Goal: Transaction & Acquisition: Purchase product/service

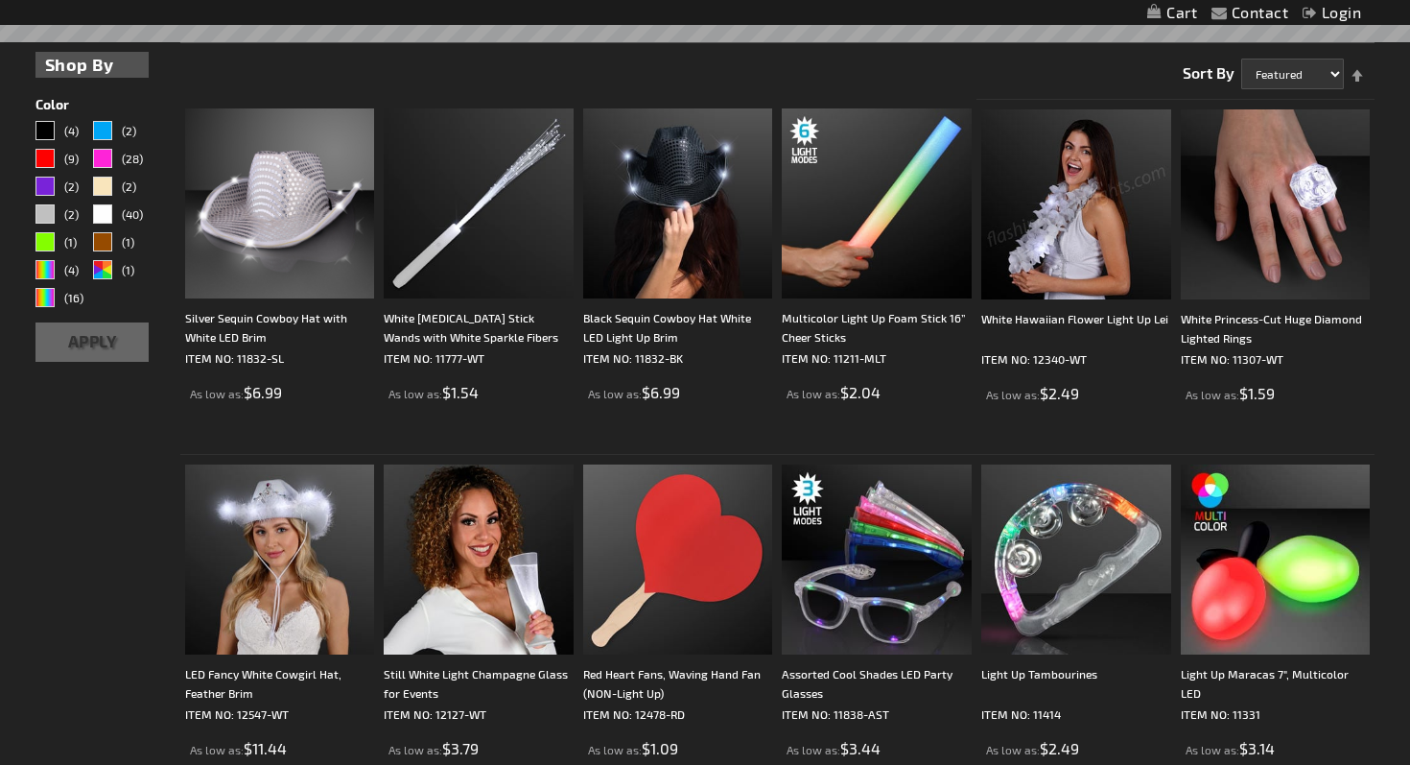
scroll to position [640, 0]
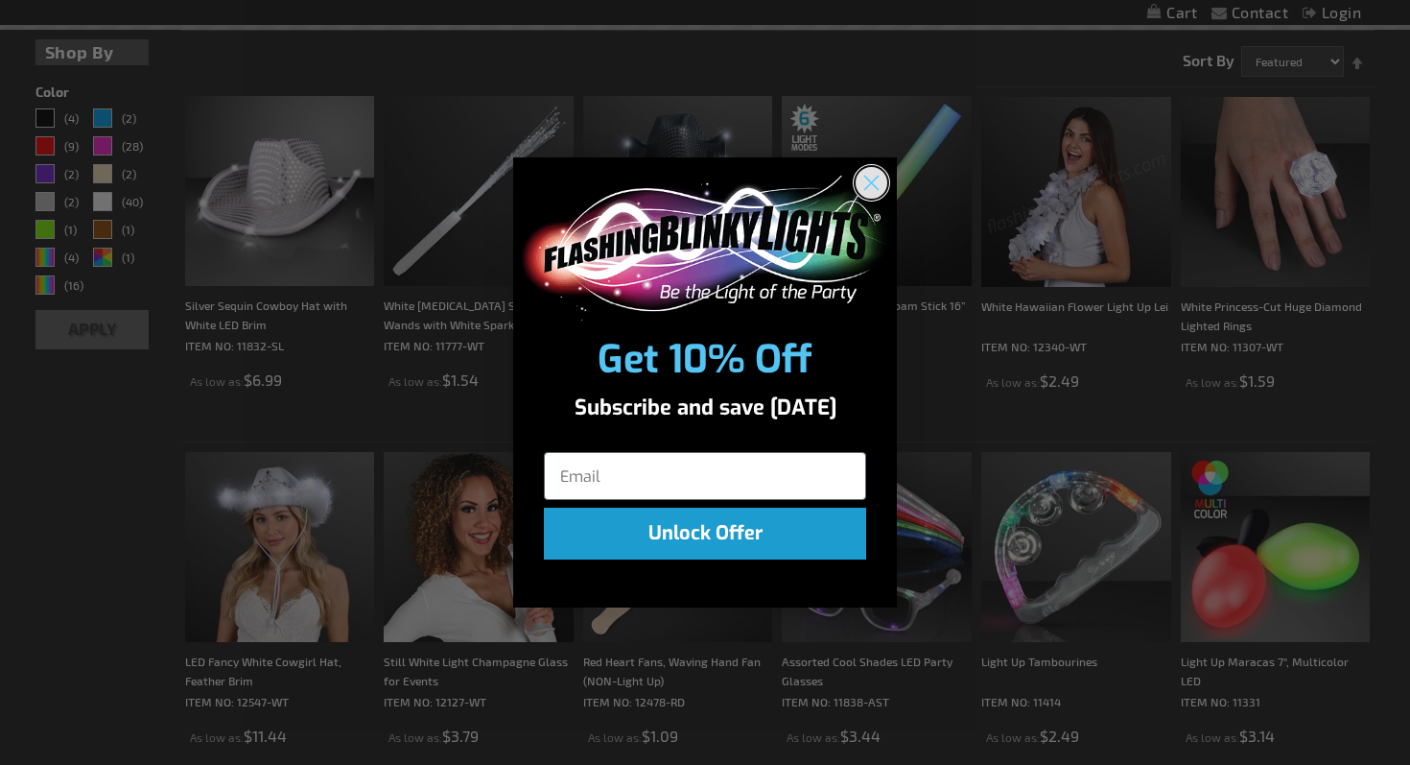
click at [869, 176] on circle "Close dialog" at bounding box center [872, 183] width 32 height 32
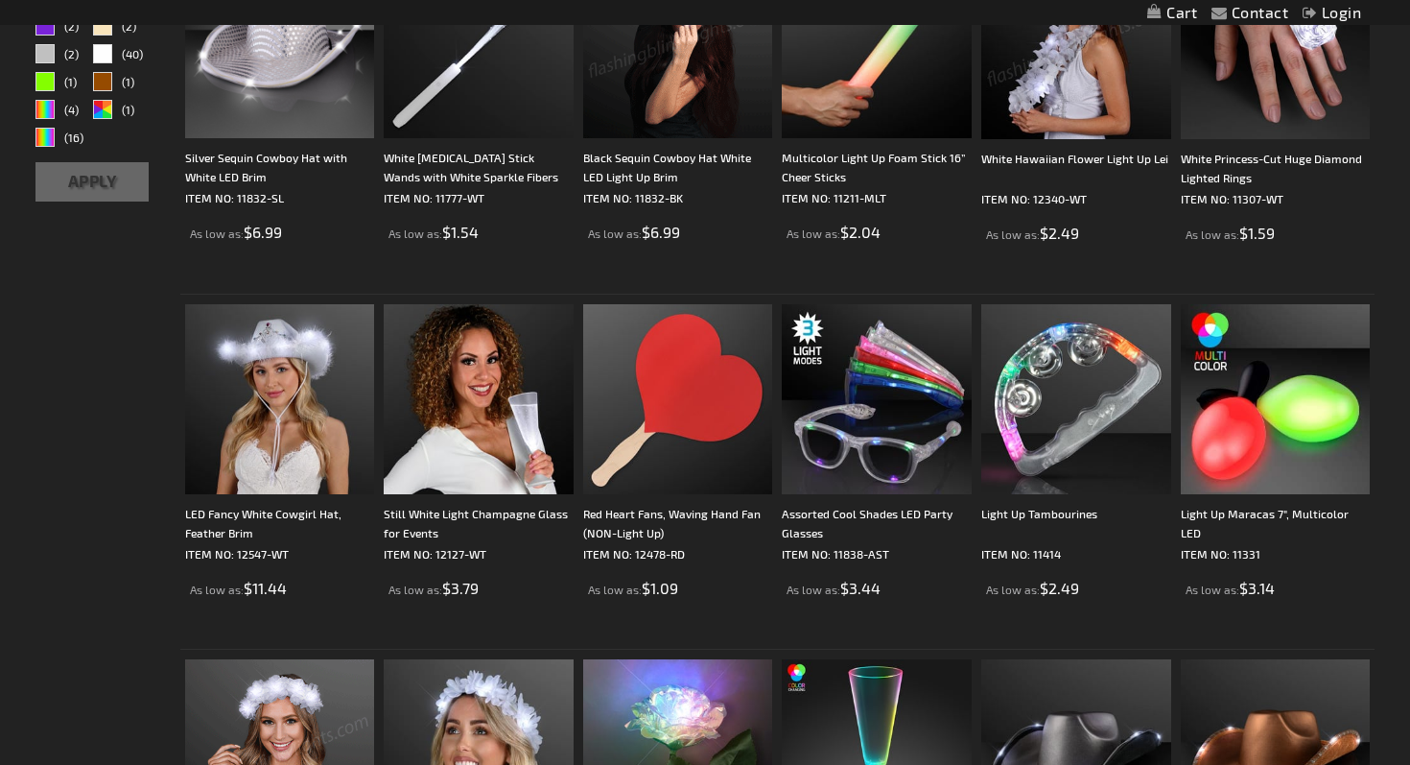
scroll to position [789, 0]
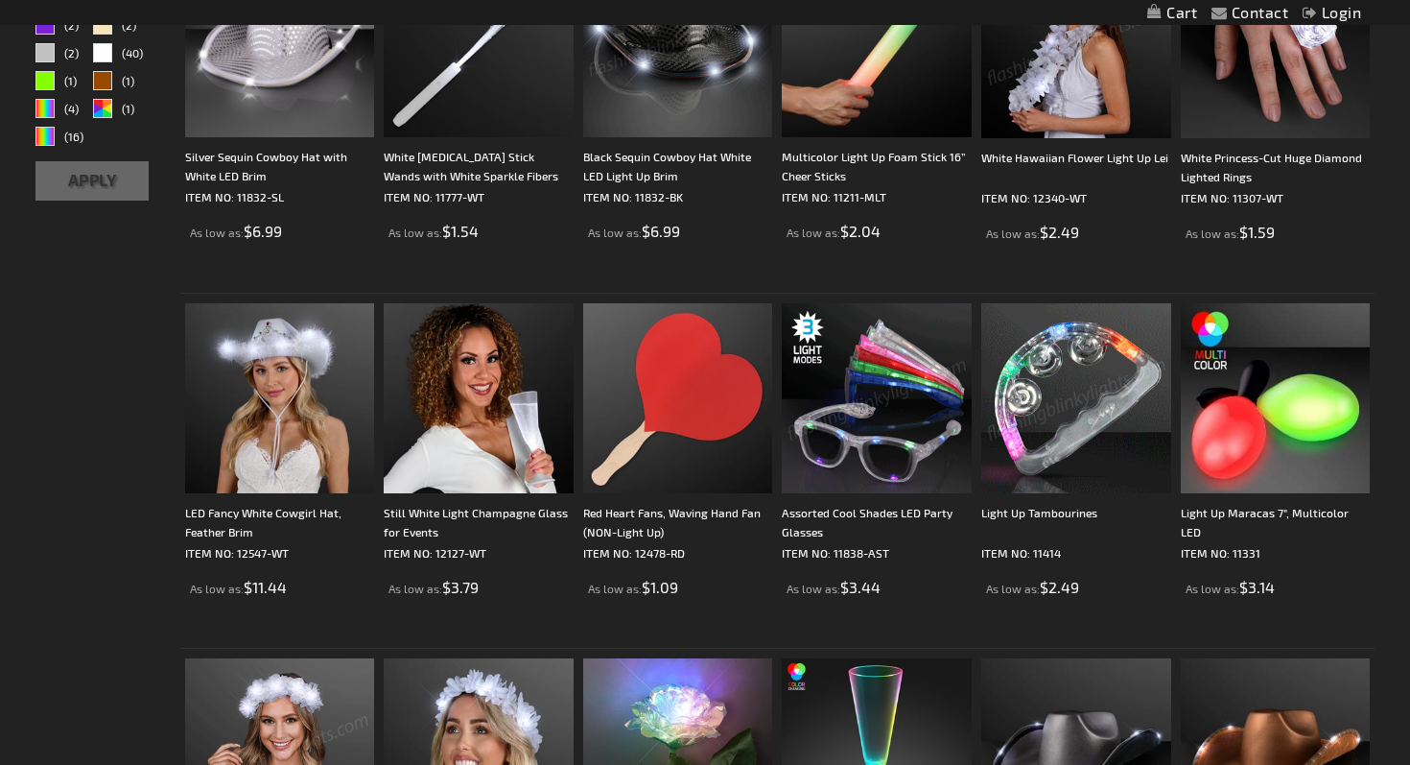
click at [1057, 437] on img at bounding box center [1076, 398] width 190 height 190
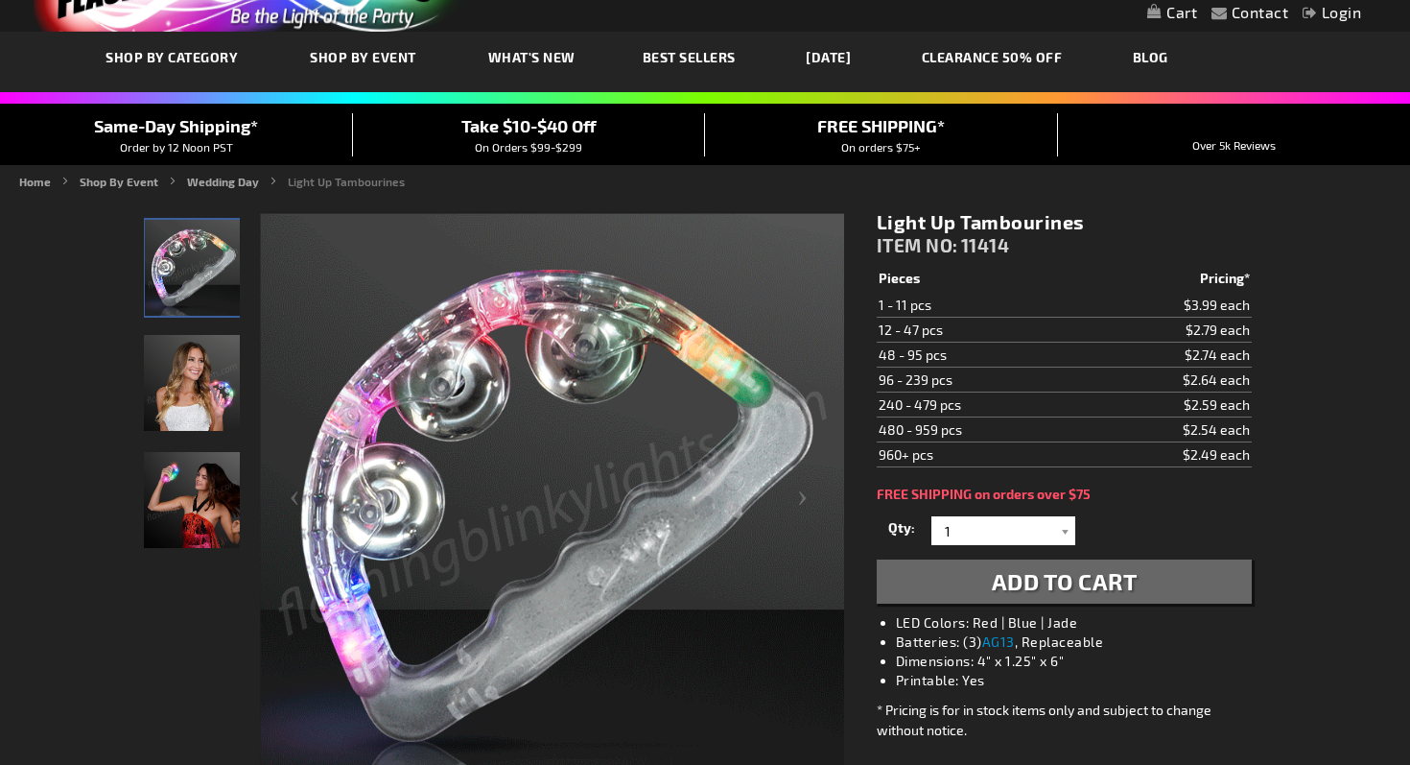
scroll to position [91, 0]
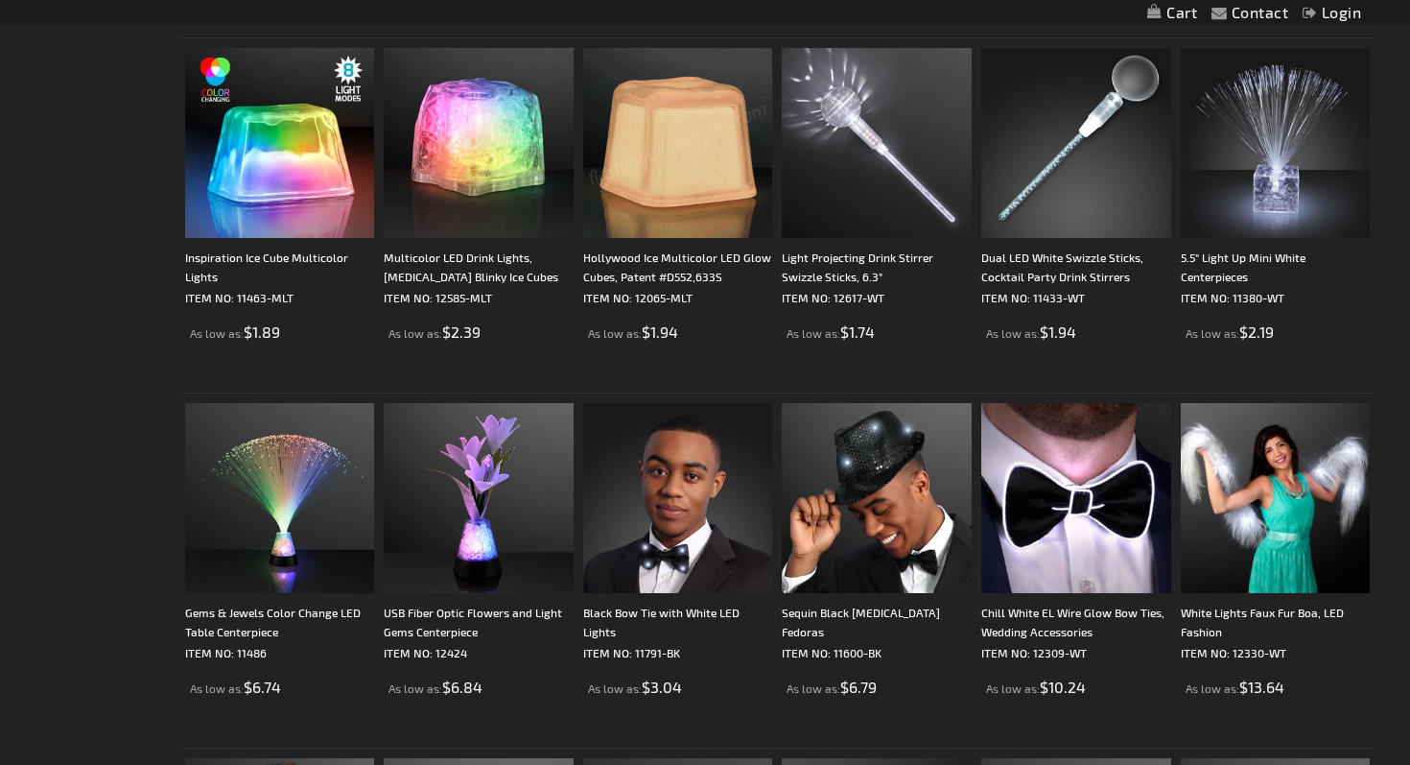
scroll to position [2466, 0]
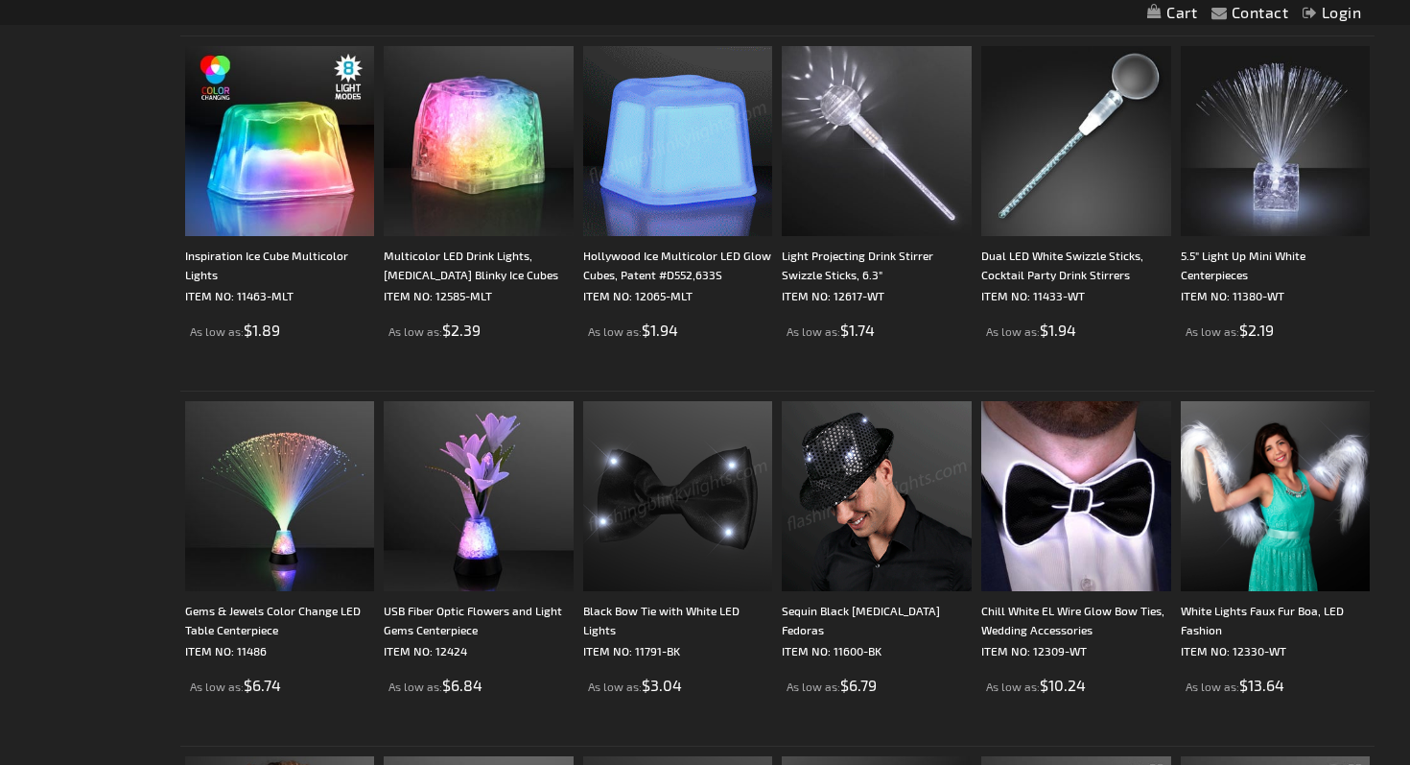
click at [848, 541] on img at bounding box center [877, 496] width 190 height 190
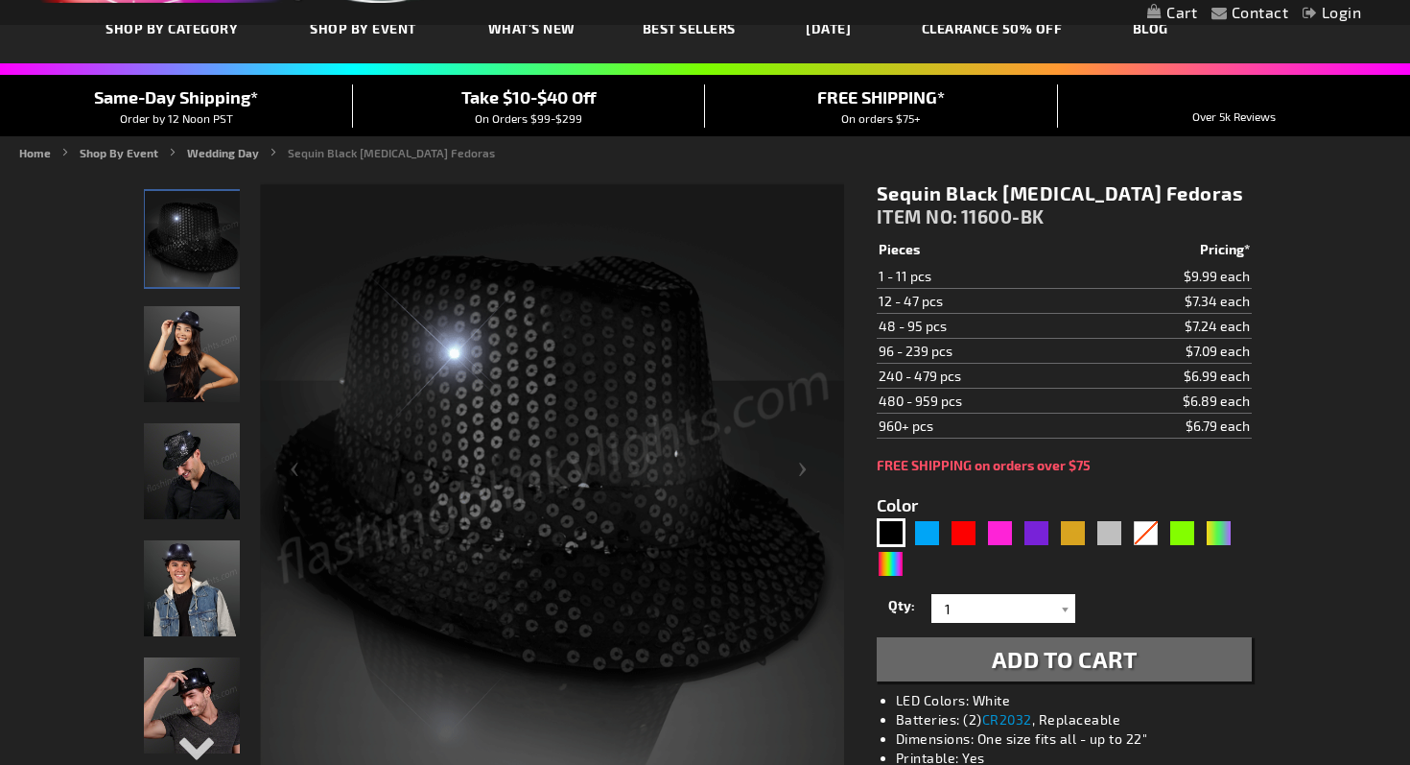
scroll to position [119, 0]
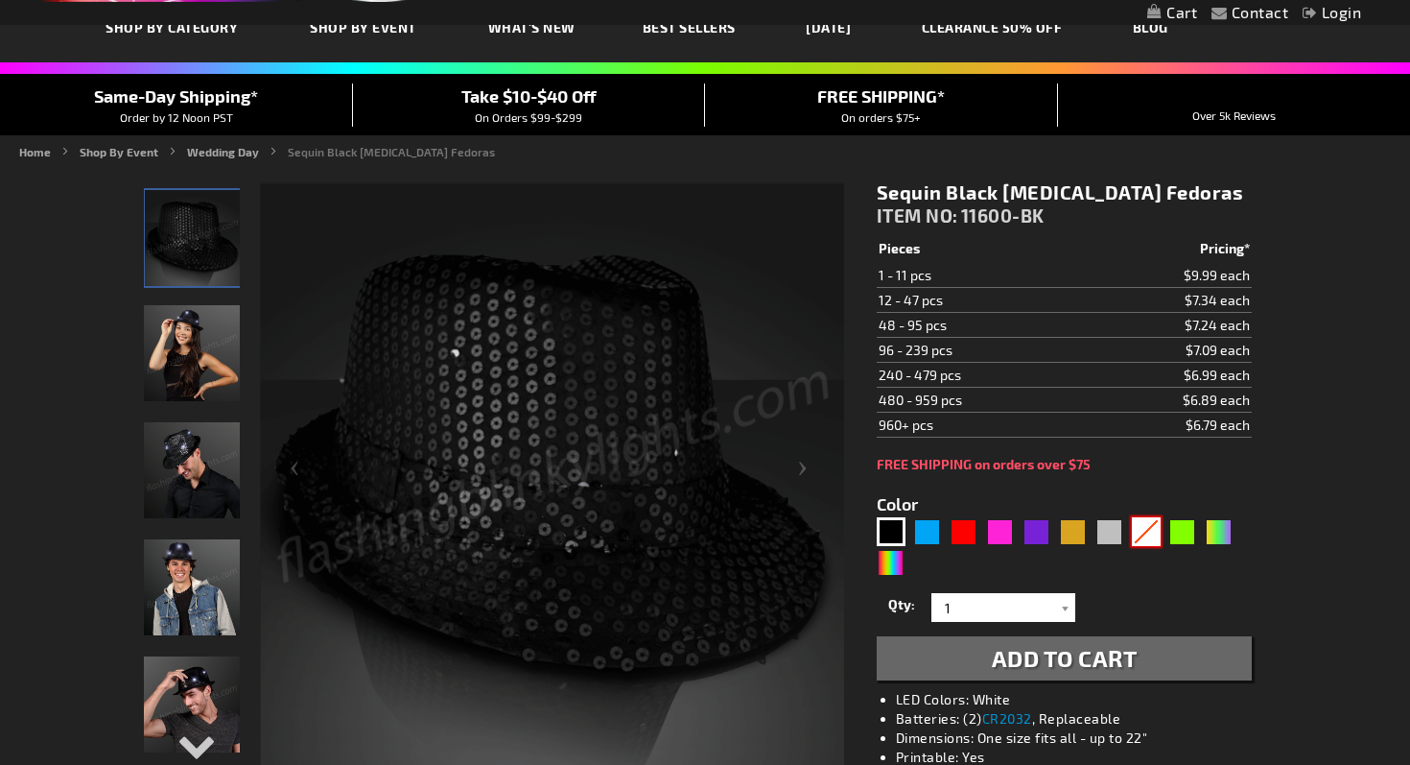
click at [1140, 534] on div "White" at bounding box center [1146, 531] width 29 height 29
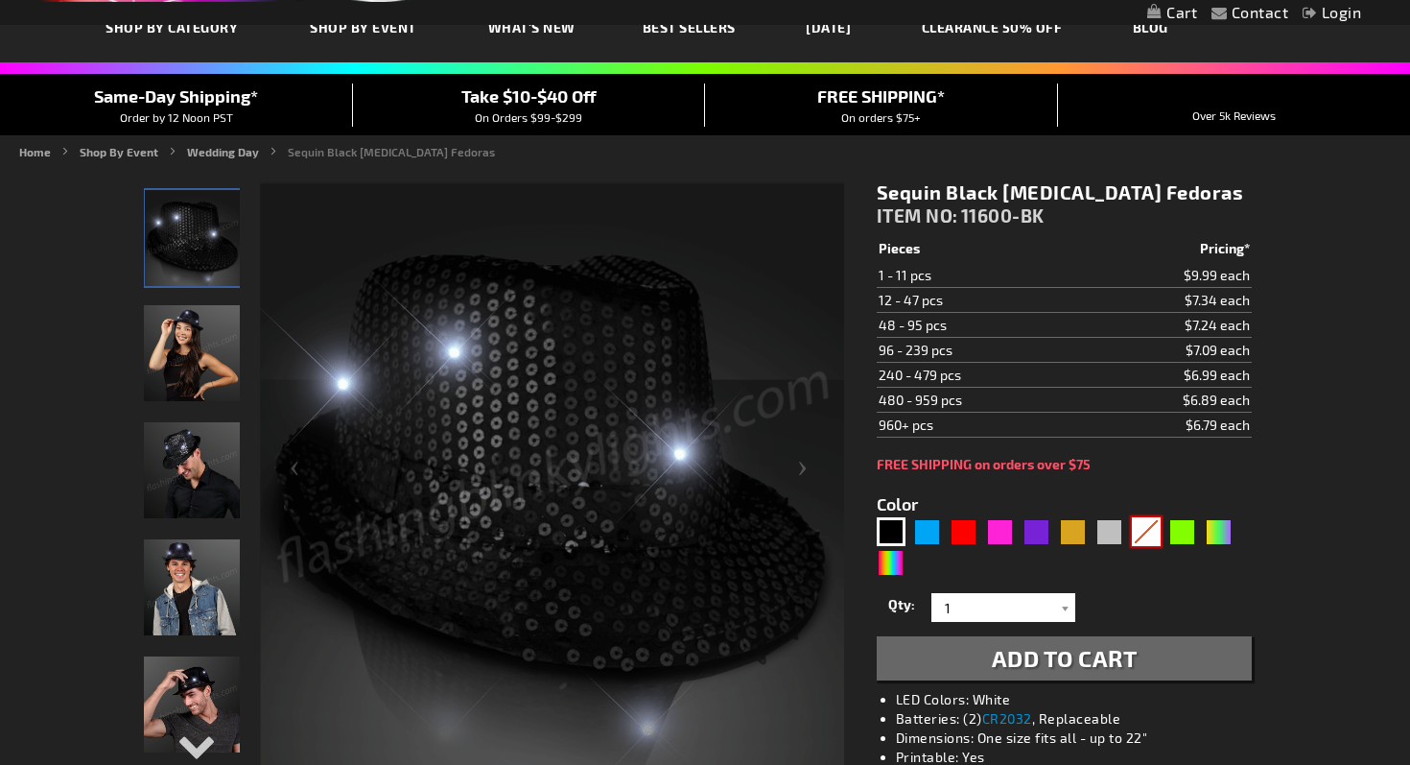
type input "5646"
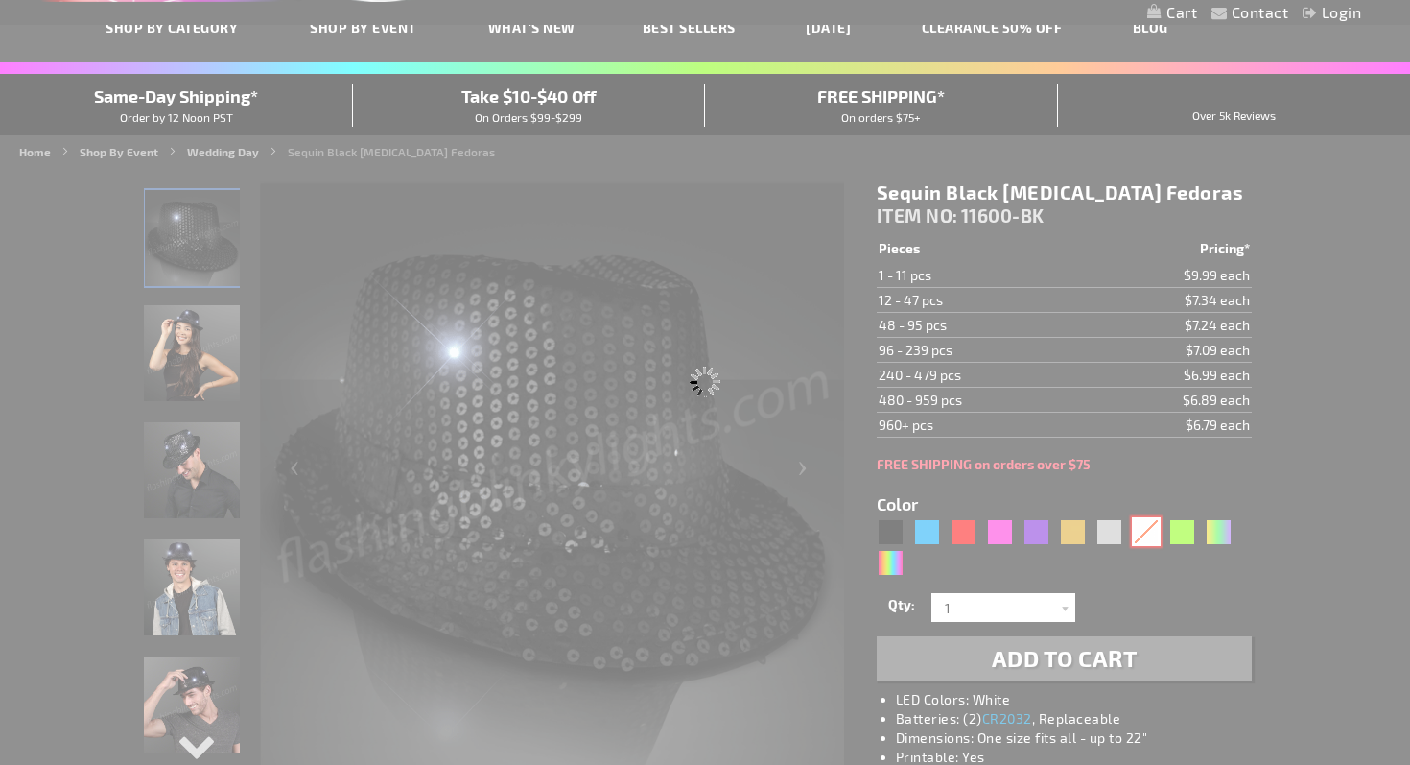
type input "11600-WT"
type input "Customize - Sequin White Flashing Fedoras - ITEM NO: 11600-WT"
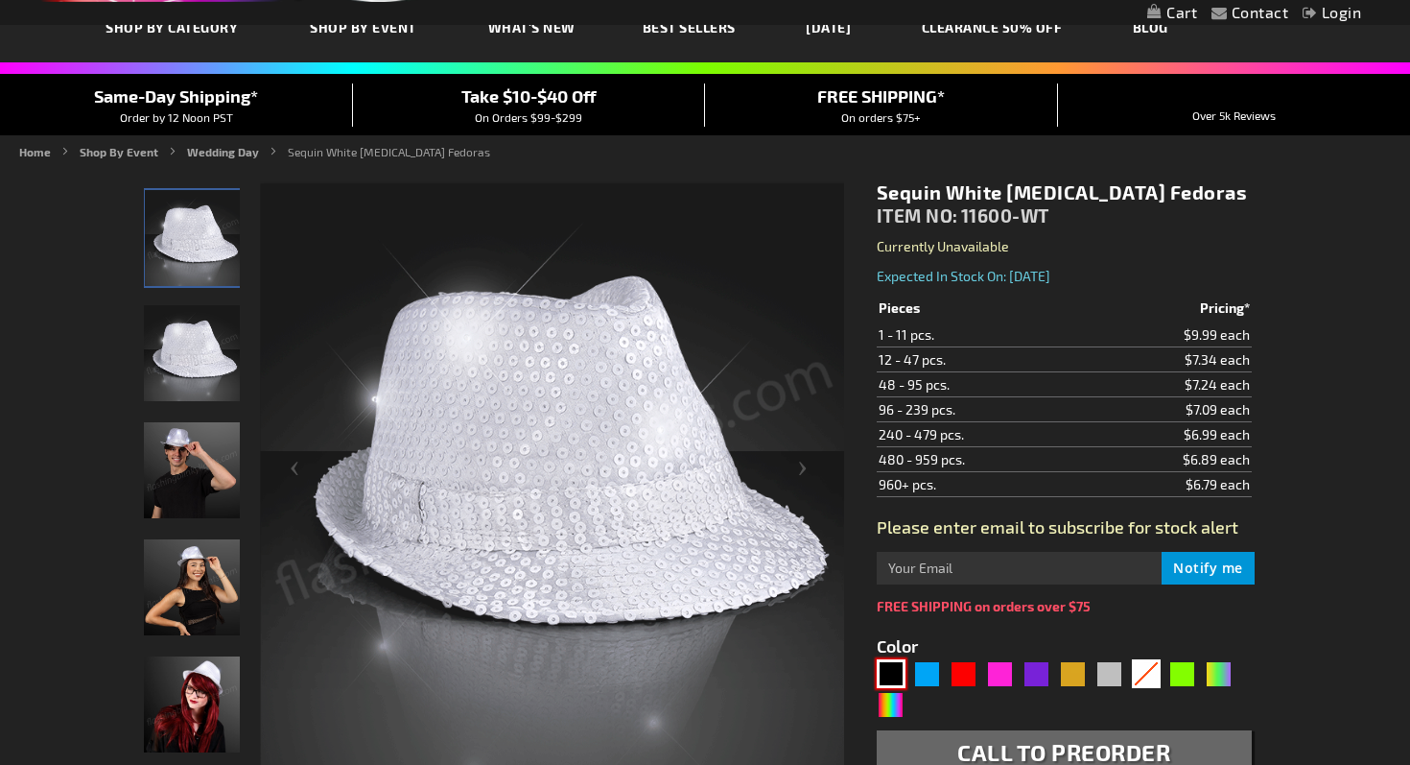
click at [892, 674] on div "Black" at bounding box center [891, 673] width 29 height 29
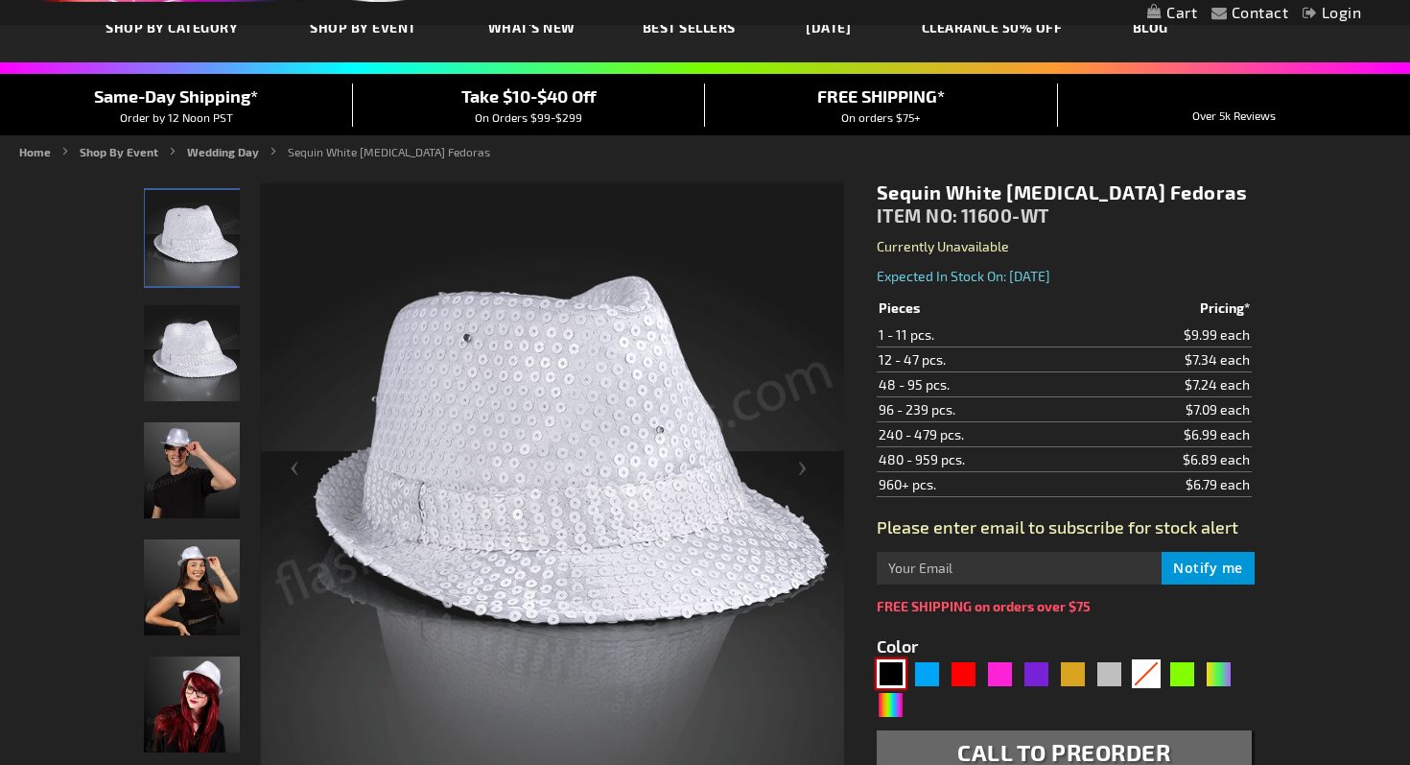
type input "5631"
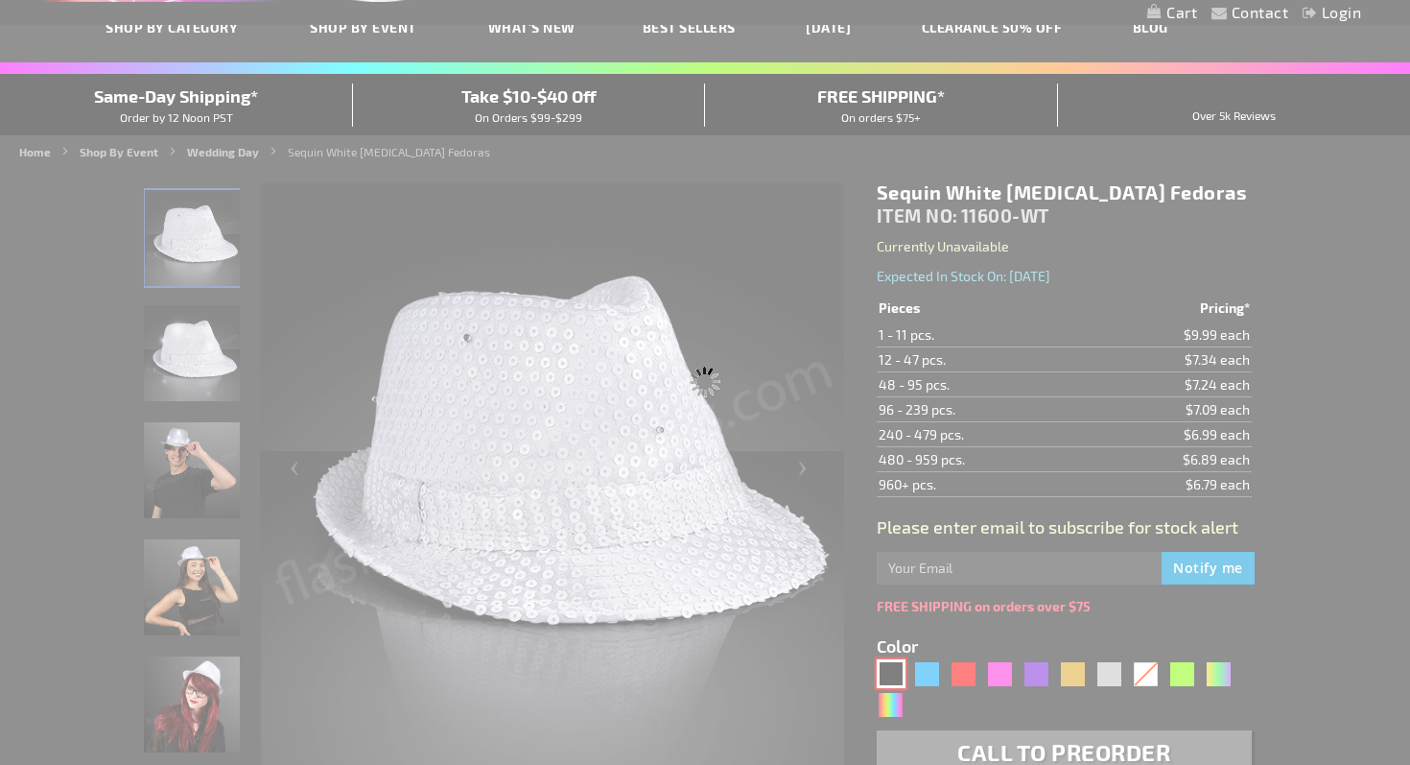
type input "11600-BK"
type input "Customize - Sequin Black Flashing Fedoras - ITEM NO: 11600-BK"
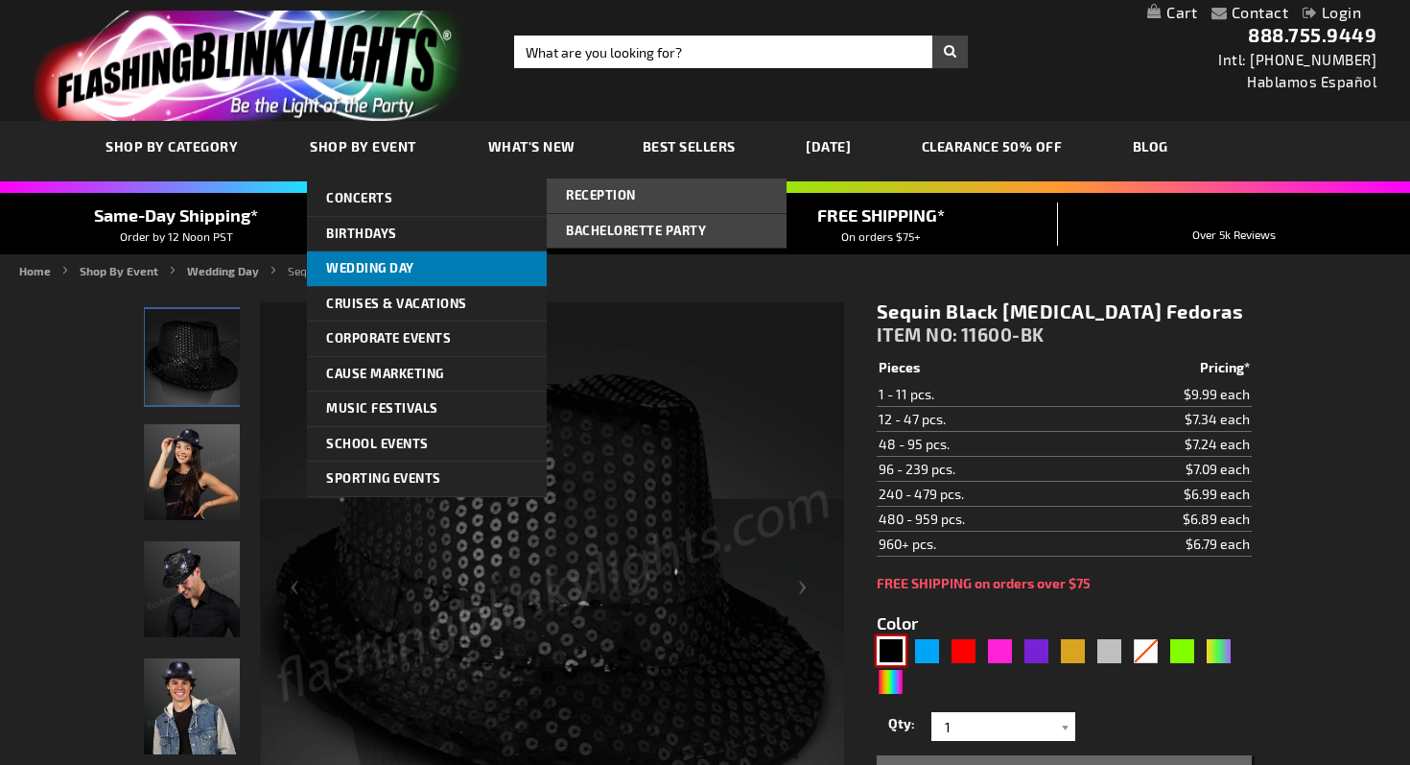
click at [397, 259] on link "Wedding Day" at bounding box center [427, 268] width 240 height 35
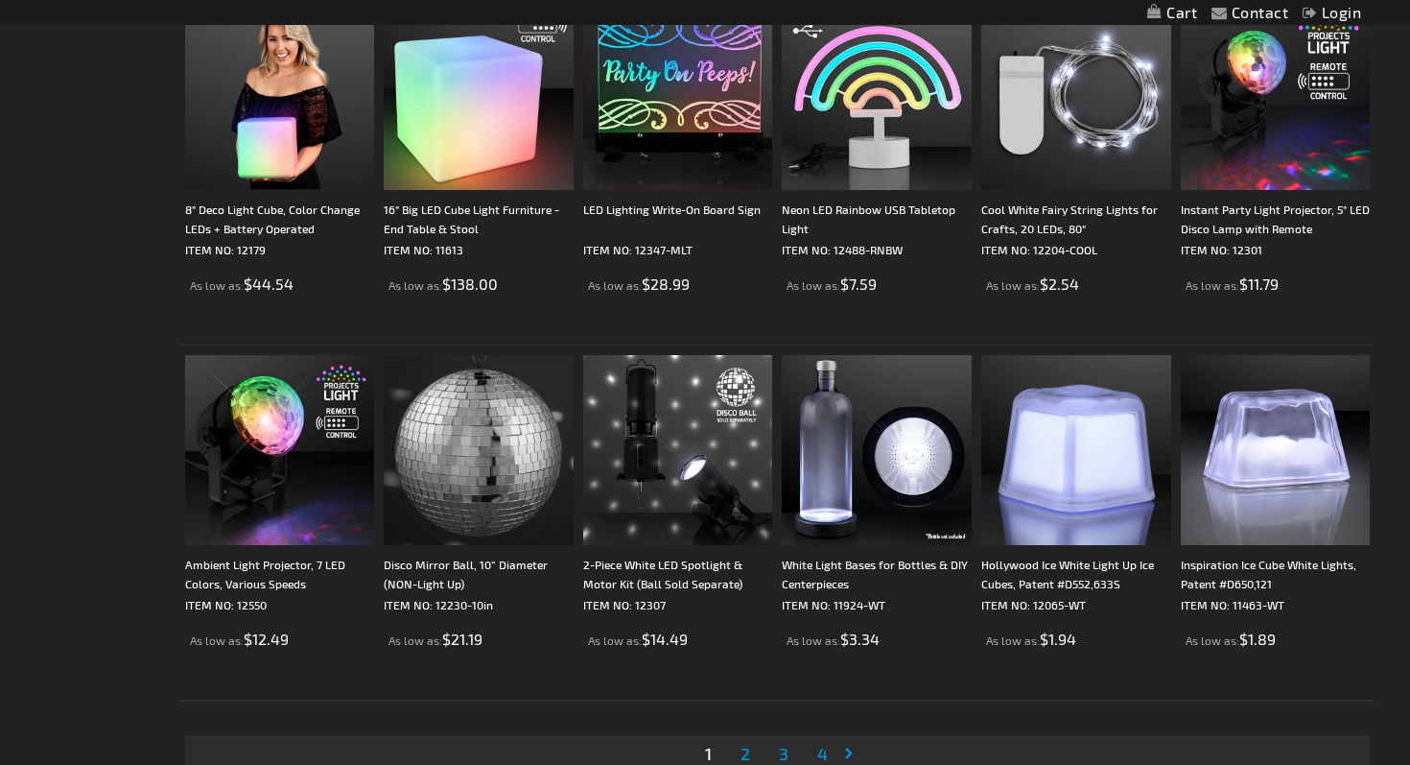
scroll to position [3591, 0]
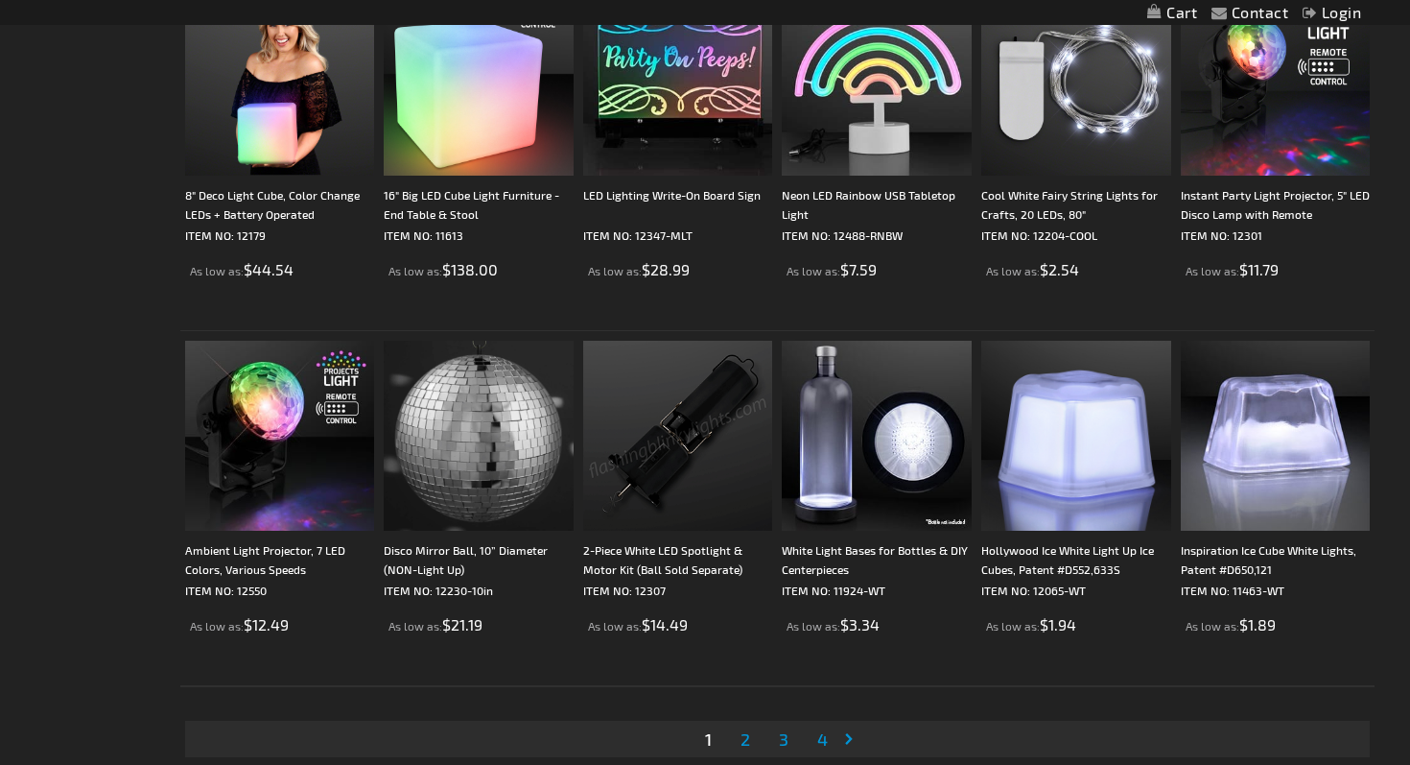
click at [787, 735] on span "3" at bounding box center [784, 738] width 10 height 21
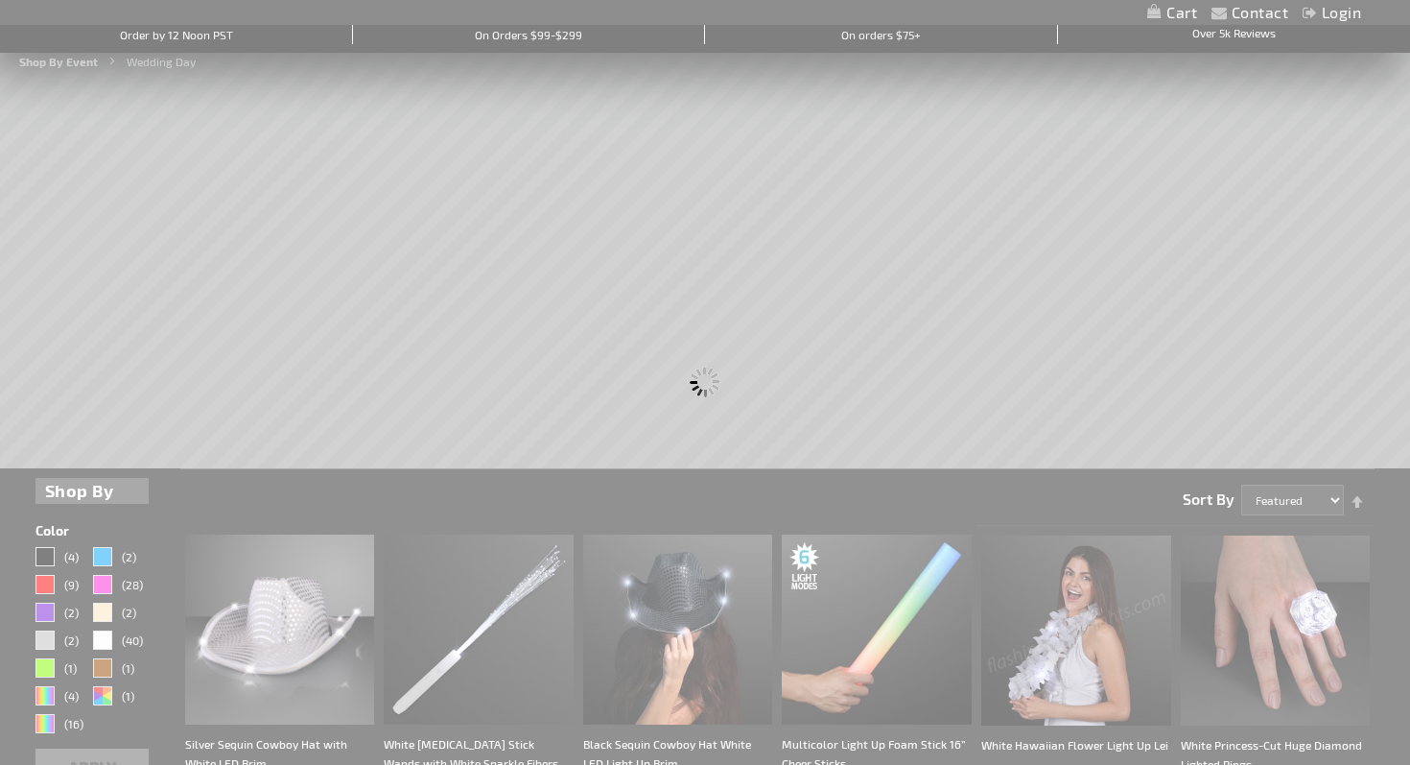
scroll to position [0, 0]
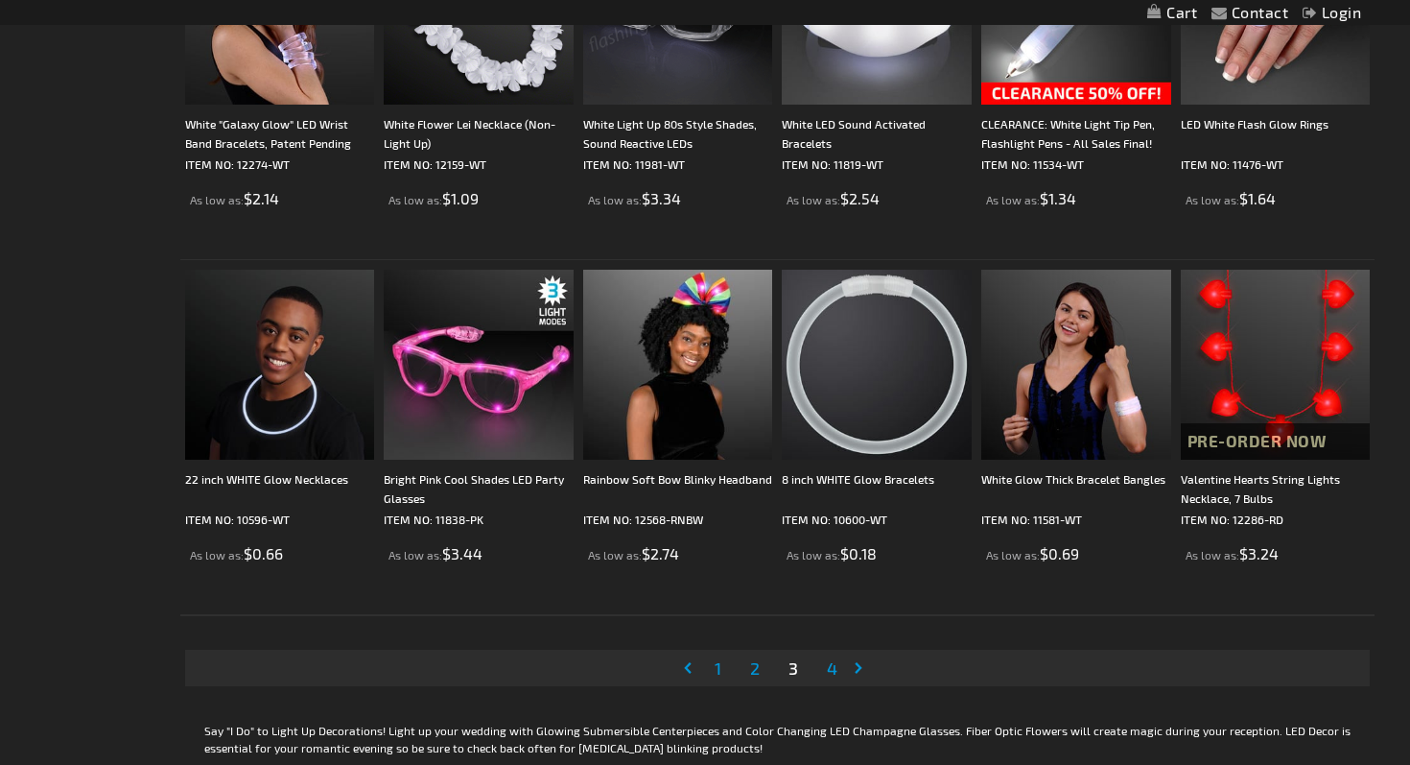
scroll to position [3667, 0]
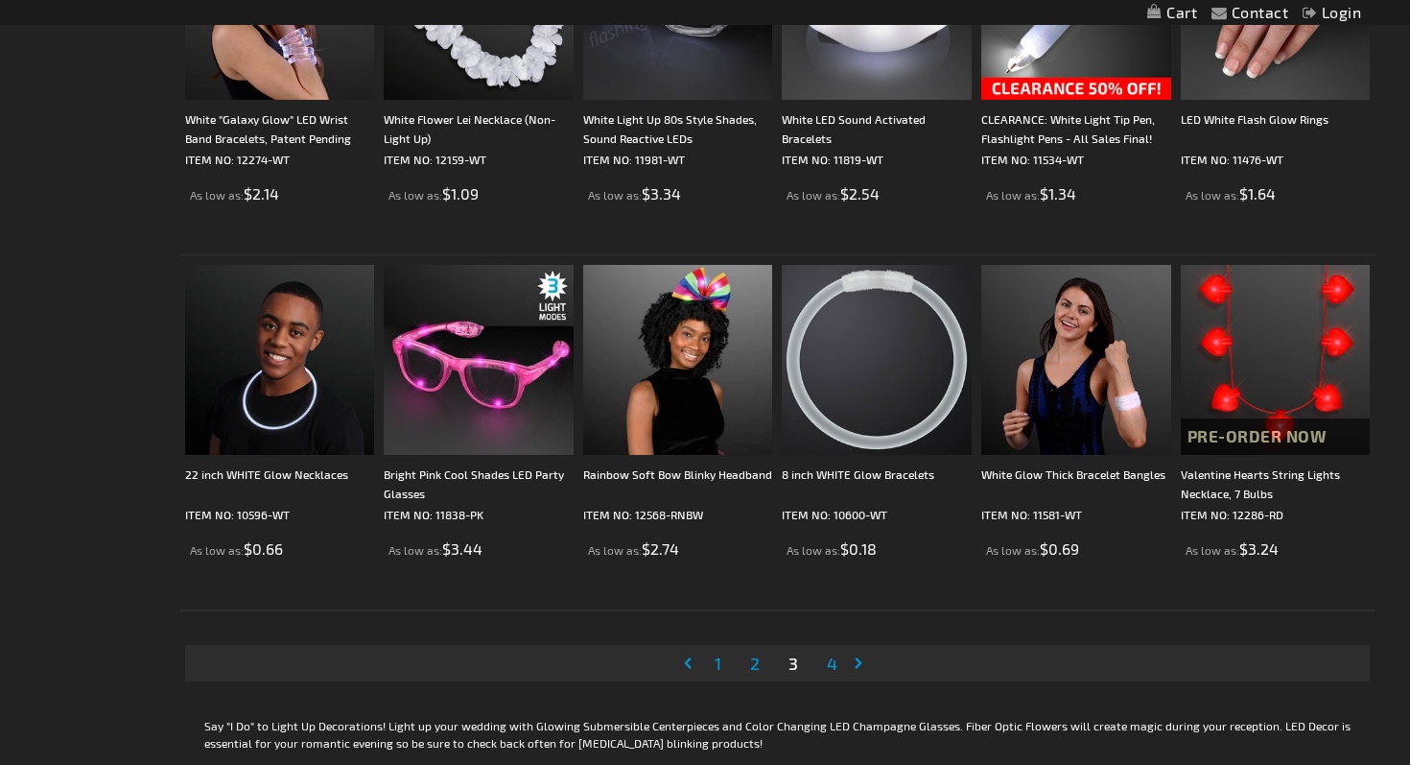
click at [754, 663] on span "2" at bounding box center [755, 662] width 10 height 21
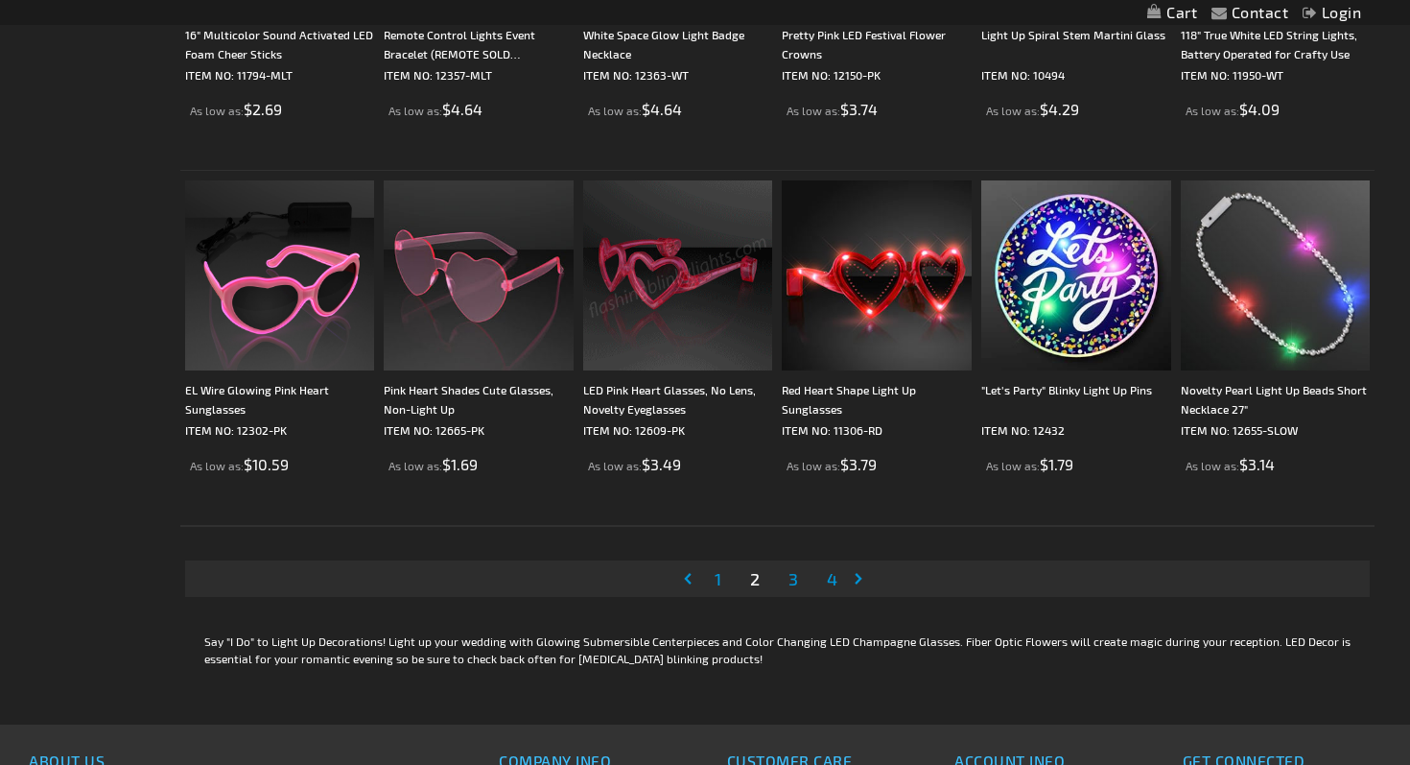
scroll to position [3957, 0]
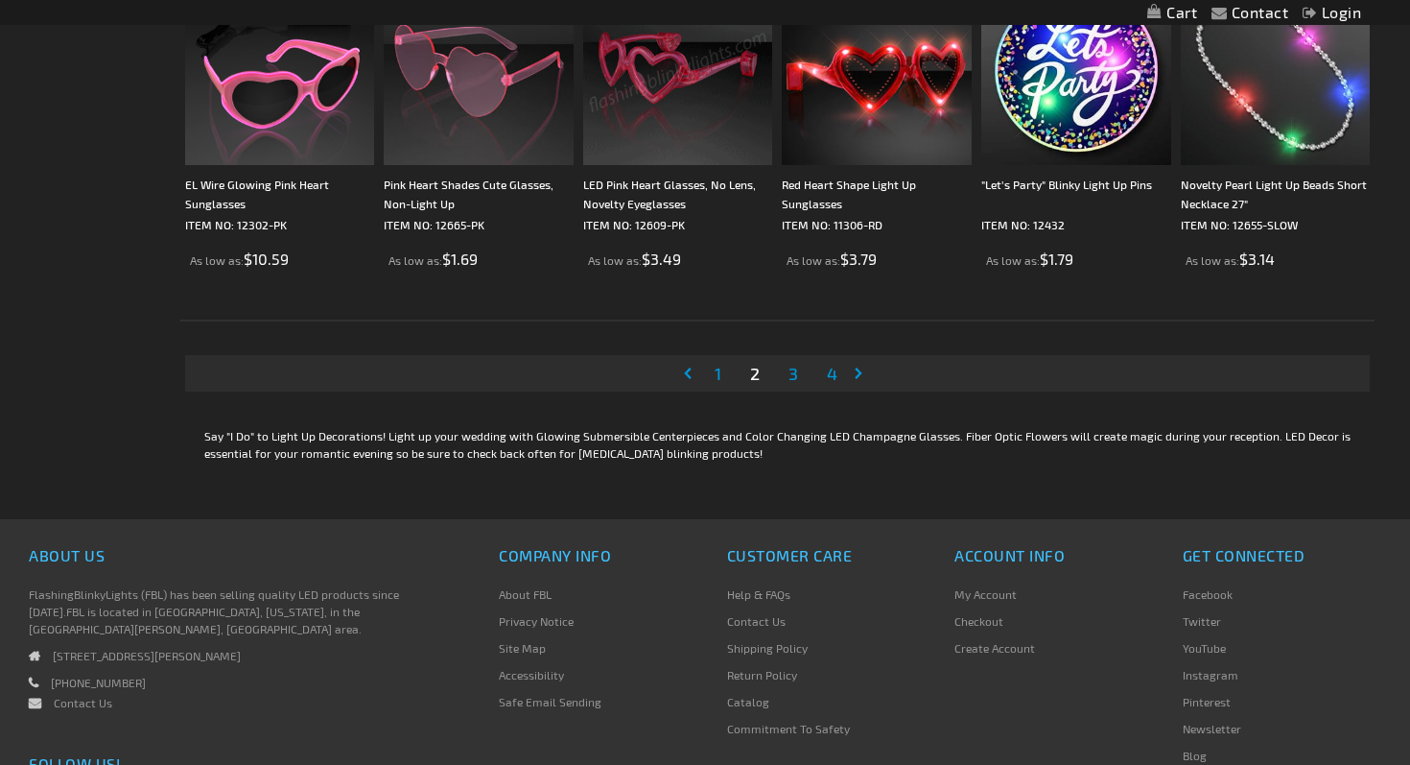
click at [834, 372] on span "4" at bounding box center [832, 373] width 11 height 21
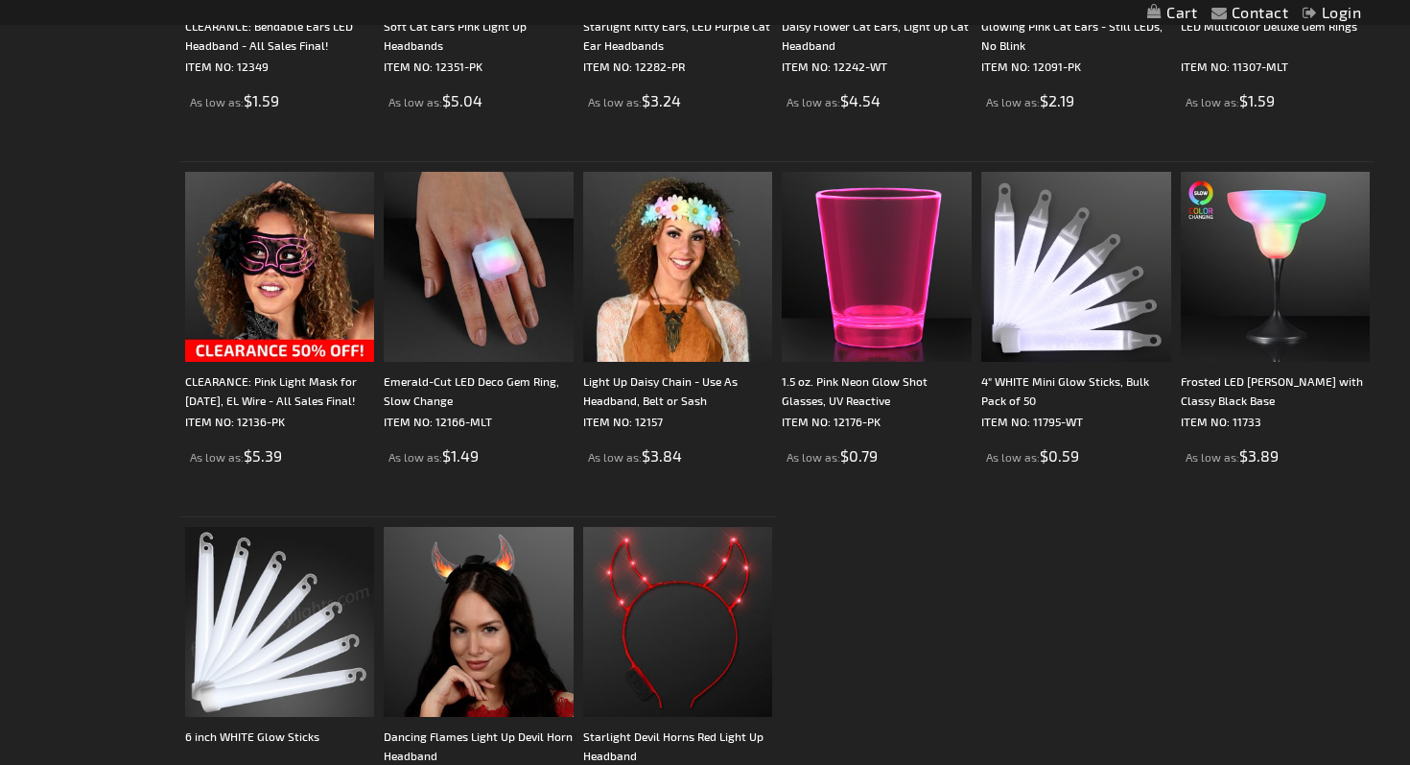
scroll to position [1278, 0]
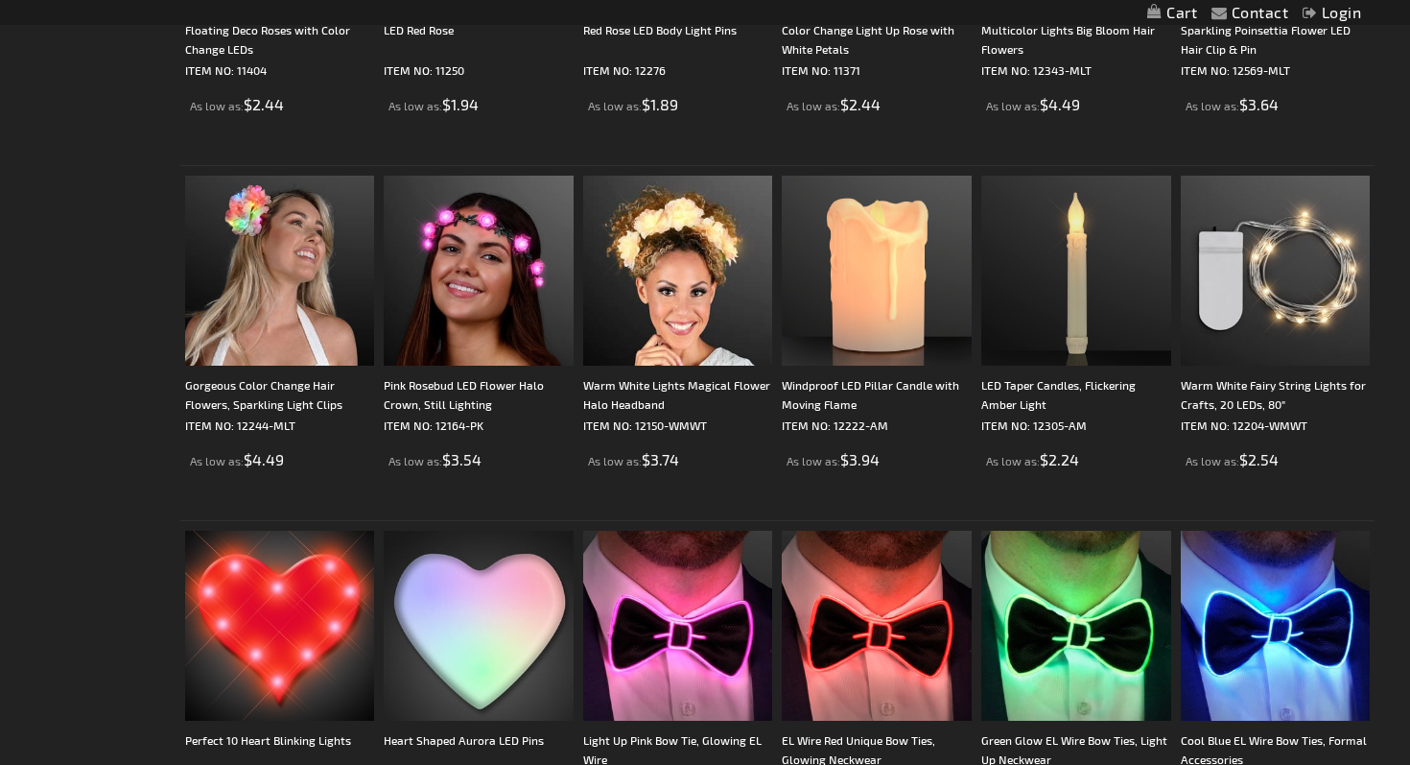
scroll to position [1270, 0]
